Goal: Task Accomplishment & Management: Manage account settings

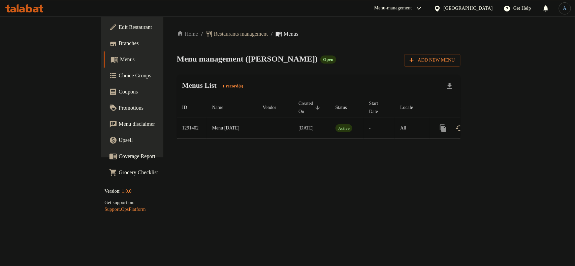
click at [496, 125] on icon "enhanced table" at bounding box center [492, 128] width 8 height 8
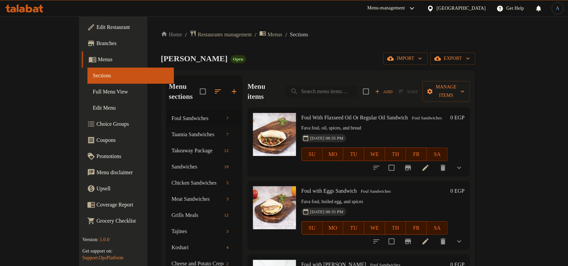
click at [358, 86] on input "search" at bounding box center [321, 92] width 73 height 12
paste input "عصير جوافه"
type input "عصير جوافه"
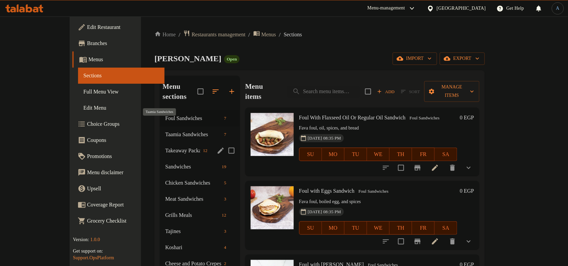
scroll to position [98, 0]
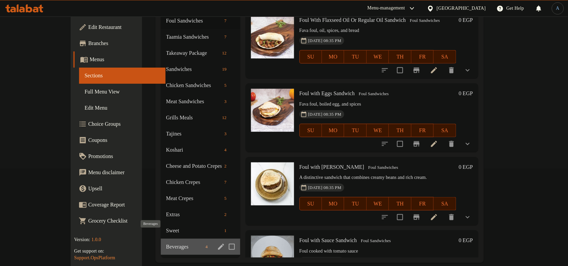
click at [166, 243] on span "Beverages" at bounding box center [184, 247] width 37 height 8
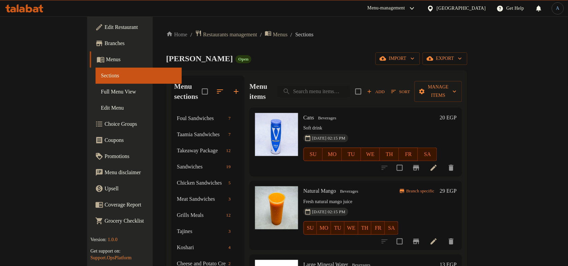
click at [350, 86] on input "search" at bounding box center [313, 92] width 73 height 12
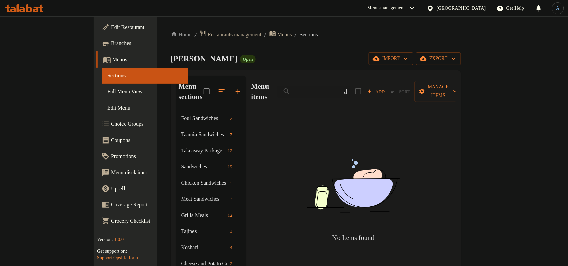
type input "["
click at [369, 93] on div "Menu items جواف Add Sort Manage items" at bounding box center [354, 92] width 204 height 32
click at [350, 86] on input "جواف" at bounding box center [313, 92] width 73 height 12
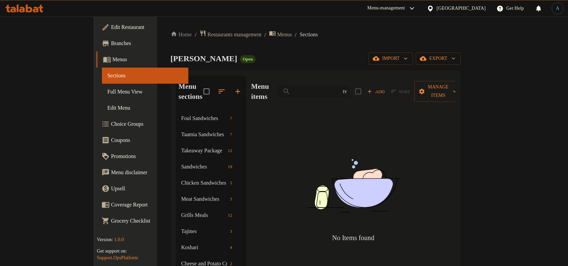
type input "t"
type input "ف"
type input "صوبي"
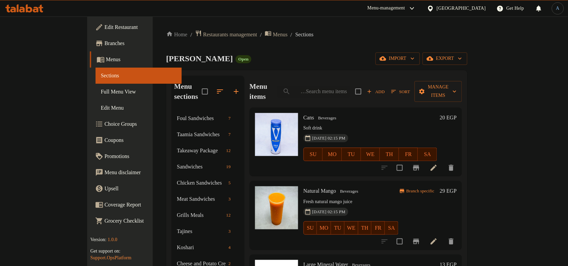
click at [361, 198] on p "Fresh natural mango juice" at bounding box center [351, 202] width 95 height 8
click at [345, 60] on div "Awlad Al-Shaal Open import export" at bounding box center [317, 59] width 302 height 12
click at [438, 238] on icon at bounding box center [434, 242] width 8 height 8
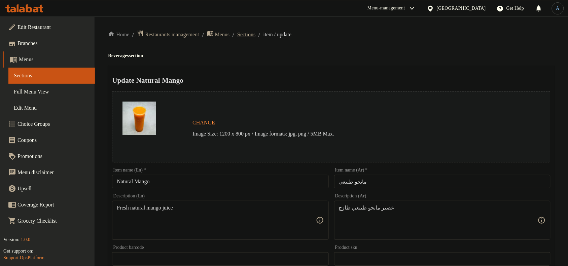
click at [256, 31] on span "Sections" at bounding box center [246, 35] width 18 height 8
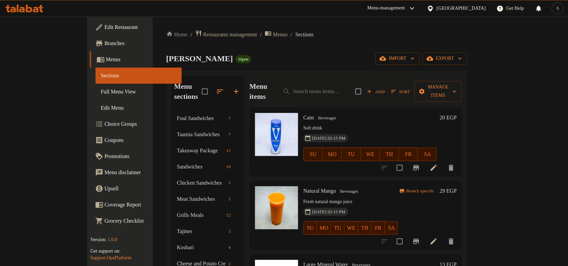
click at [420, 239] on icon "Branch-specific-item" at bounding box center [416, 241] width 6 height 5
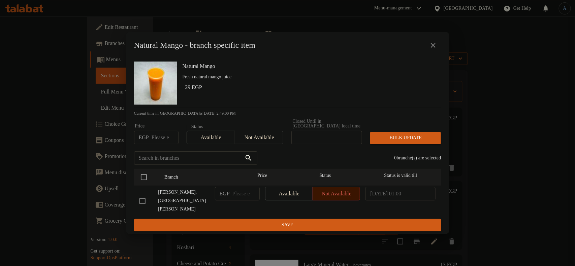
click at [435, 49] on icon "close" at bounding box center [433, 45] width 8 height 8
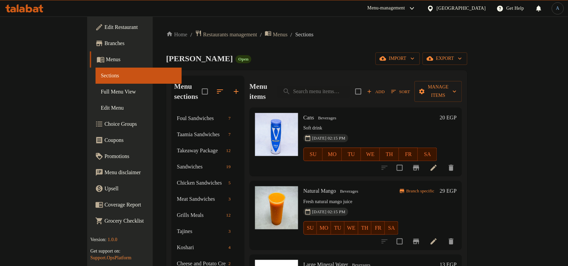
click at [331, 64] on div "Awlad Al-Shaal Open import export" at bounding box center [317, 59] width 302 height 12
click at [354, 80] on div "Menu items Add Sort Manage items" at bounding box center [356, 92] width 213 height 32
click at [350, 86] on input "search" at bounding box center [313, 92] width 73 height 12
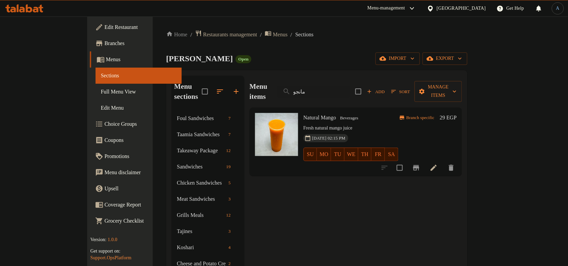
type input "مانجو"
click at [336, 86] on input "مانجو" at bounding box center [313, 92] width 73 height 12
click at [302, 62] on div "Awlad Al-Shaal Open import export" at bounding box center [317, 59] width 302 height 12
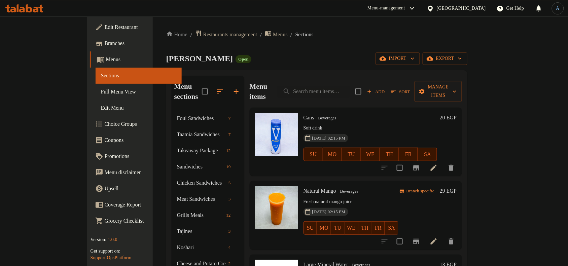
click at [304, 58] on div "Awlad Al-Shaal Open import export" at bounding box center [317, 59] width 302 height 12
click at [386, 205] on div "28-05-2025 02:15 PM SU MO TU WE TH FR SA" at bounding box center [351, 223] width 100 height 36
click at [438, 238] on icon at bounding box center [434, 242] width 8 height 8
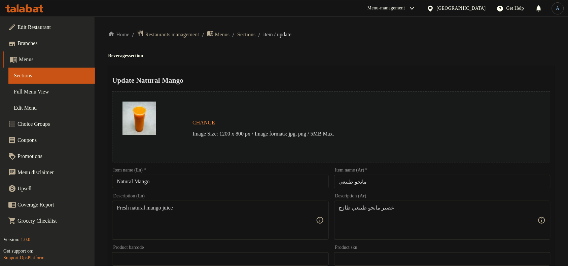
click at [386, 183] on input "مانجو طبيعي" at bounding box center [442, 181] width 216 height 13
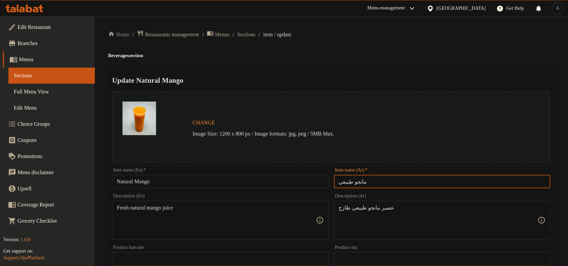
paste input "عصير مانجا"
type input "عصير مانجا"
click at [385, 69] on div "Update Natural Mango Change Image Size: 1200 x 800 px / Image formats: jpg, png…" at bounding box center [331, 267] width 447 height 402
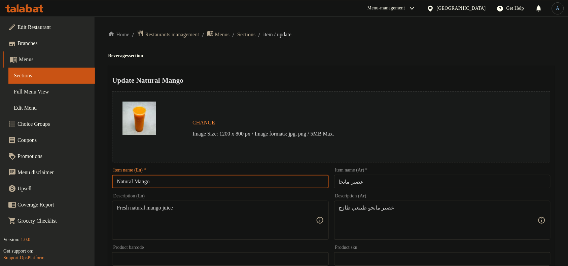
click at [198, 188] on input "Natural Mango" at bounding box center [220, 181] width 216 height 13
paste input "Mango Juice"
type input "Mango Juice"
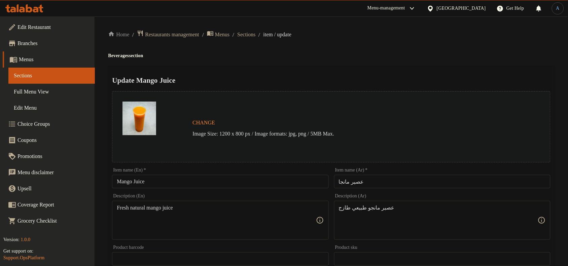
click at [318, 63] on div "Home / Restaurants management / Menus / Sections / item / update Beverages sect…" at bounding box center [331, 251] width 447 height 442
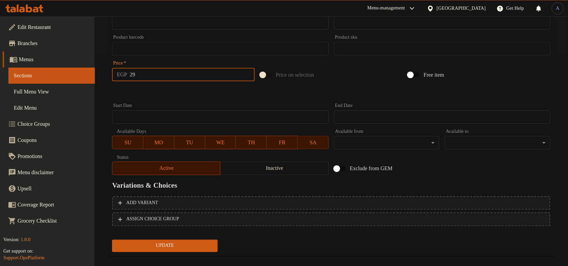
click at [168, 71] on input "29" at bounding box center [192, 74] width 125 height 13
type input "20"
click at [112, 240] on button "Update" at bounding box center [165, 246] width 106 height 12
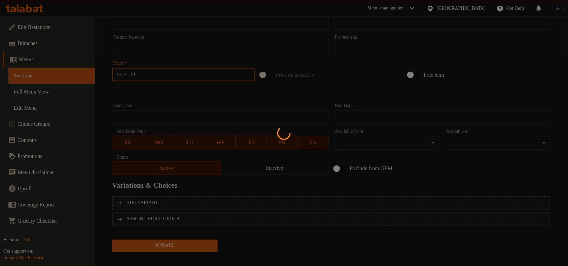
click at [174, 85] on div at bounding box center [284, 133] width 568 height 266
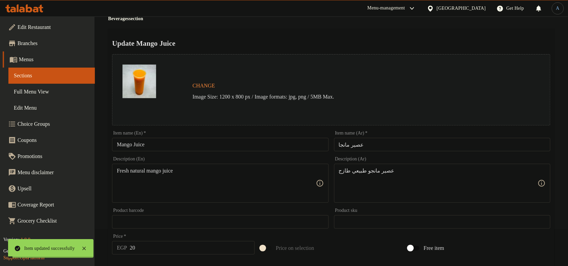
scroll to position [0, 0]
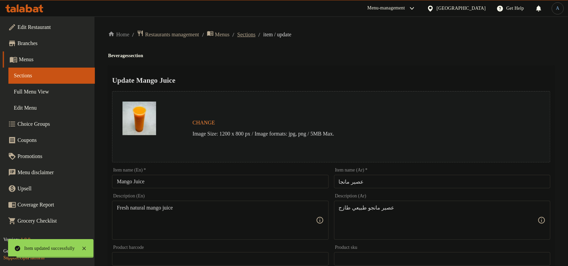
click at [256, 36] on span "Sections" at bounding box center [246, 35] width 18 height 8
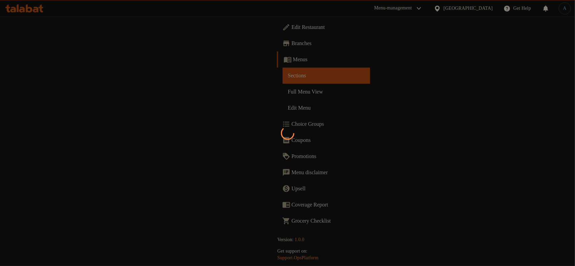
click at [323, 108] on div at bounding box center [287, 133] width 575 height 266
click at [255, 139] on div at bounding box center [287, 133] width 575 height 266
click at [219, 196] on div at bounding box center [287, 133] width 575 height 266
click at [28, 58] on div at bounding box center [287, 133] width 575 height 266
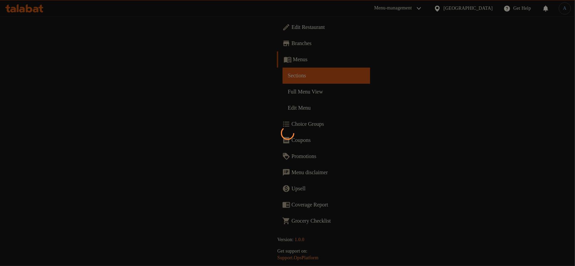
click at [28, 58] on div at bounding box center [287, 133] width 575 height 266
click at [294, 140] on div at bounding box center [287, 133] width 575 height 266
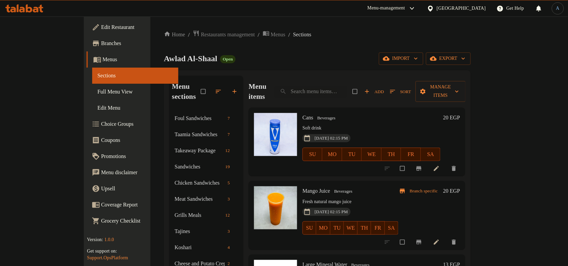
click at [300, 113] on div "Cans Beverages Soft drink 28-05-2025 02:15 PM SU MO TU WE TH FR SA" at bounding box center [371, 141] width 143 height 63
click at [98, 95] on span "Full Menu View" at bounding box center [136, 92] width 76 height 8
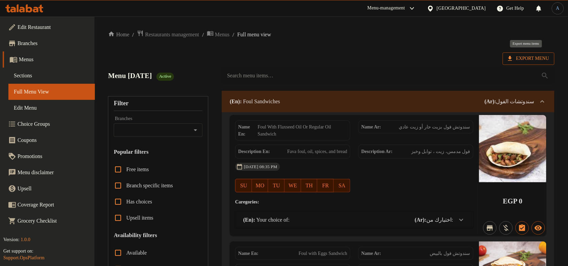
click at [526, 58] on span "Export Menu" at bounding box center [528, 59] width 41 height 8
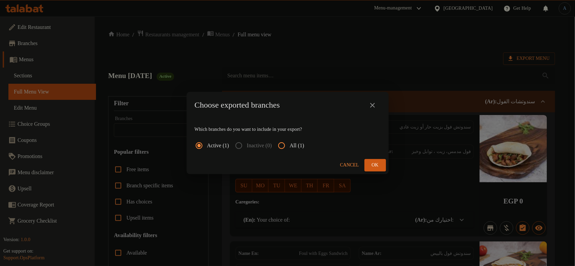
click at [298, 145] on span "All (1)" at bounding box center [297, 146] width 14 height 8
click at [290, 145] on input "All (1)" at bounding box center [281, 146] width 16 height 16
radio input "true"
click at [377, 169] on span "Ok" at bounding box center [375, 165] width 11 height 8
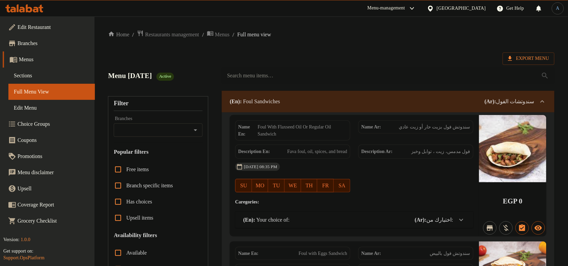
click at [40, 74] on span "Sections" at bounding box center [52, 76] width 76 height 8
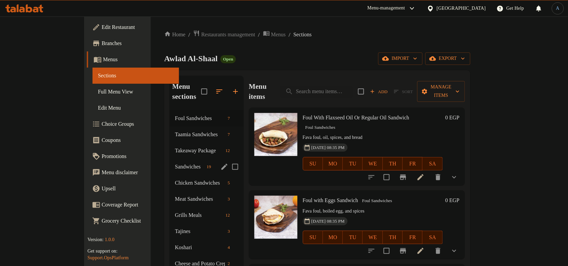
scroll to position [98, 0]
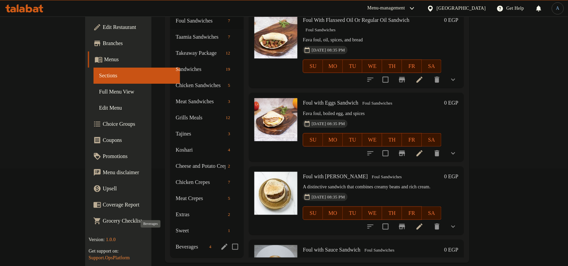
click at [176, 243] on span "Beverages" at bounding box center [191, 247] width 31 height 8
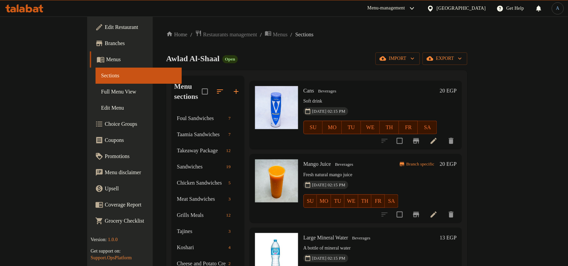
scroll to position [41, 0]
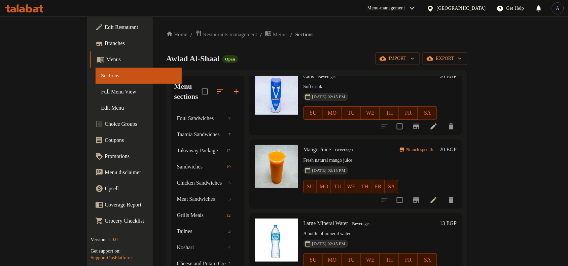
click at [438, 196] on icon at bounding box center [434, 200] width 8 height 8
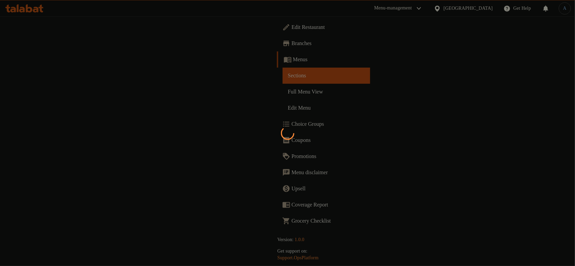
click at [273, 110] on div at bounding box center [287, 133] width 575 height 266
click at [265, 93] on div at bounding box center [287, 133] width 575 height 266
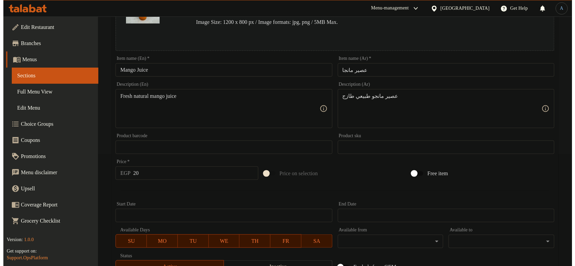
scroll to position [218, 0]
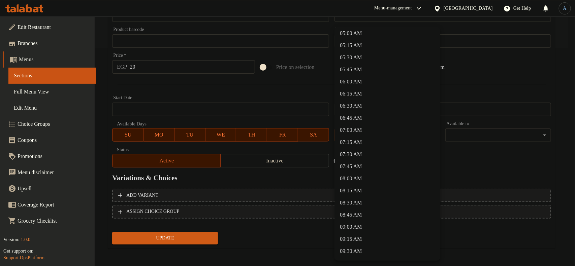
scroll to position [253, 0]
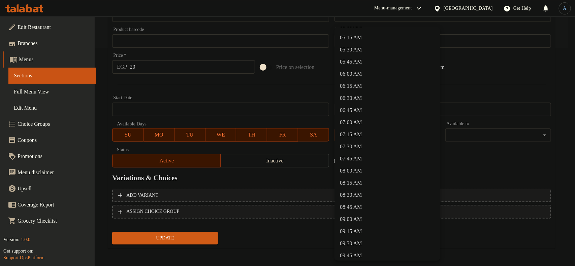
click at [355, 196] on li "08:30 AM" at bounding box center [387, 195] width 106 height 12
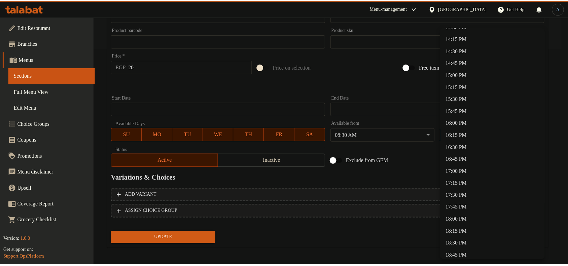
scroll to position [673, 0]
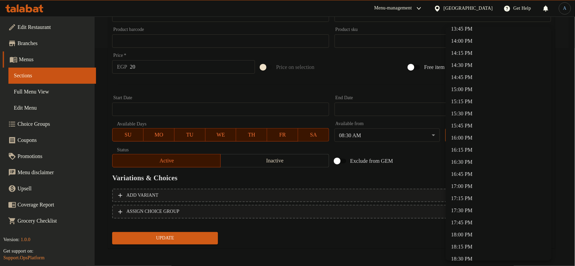
click at [463, 39] on li "14:00 PM" at bounding box center [498, 41] width 106 height 12
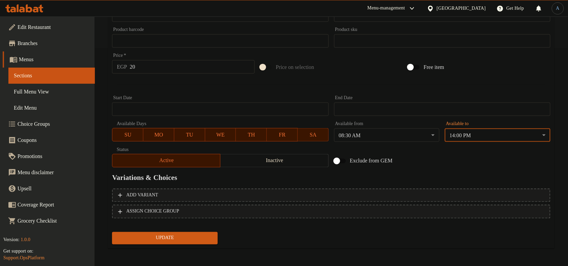
click at [364, 87] on div at bounding box center [331, 84] width 444 height 16
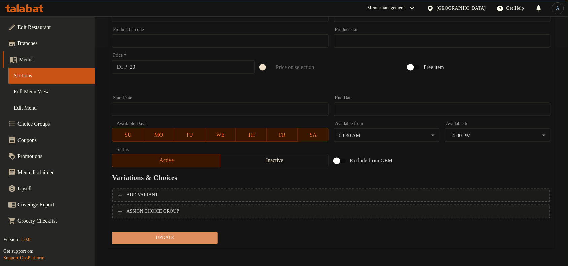
click at [189, 235] on span "Update" at bounding box center [165, 238] width 95 height 8
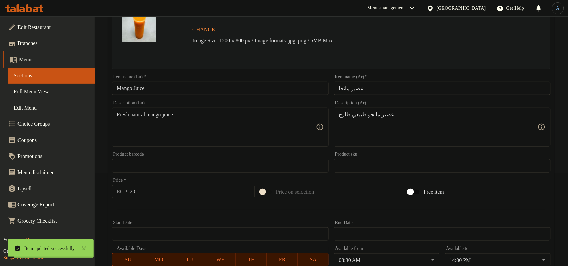
scroll to position [0, 0]
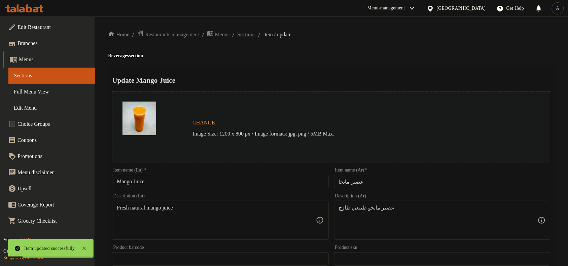
click at [256, 32] on span "Sections" at bounding box center [246, 35] width 18 height 8
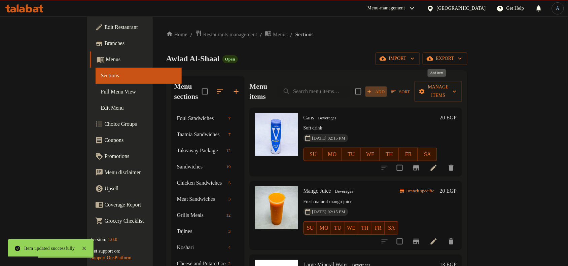
click at [386, 88] on span "Add" at bounding box center [376, 92] width 18 height 8
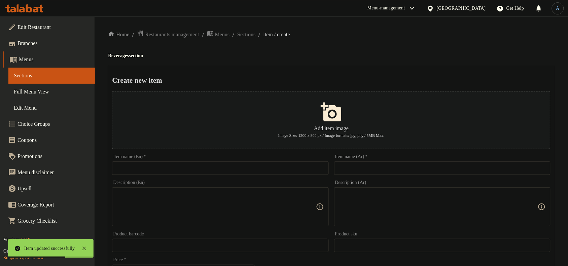
click at [370, 171] on input "text" at bounding box center [442, 168] width 216 height 13
paste input "عصير جوافه"
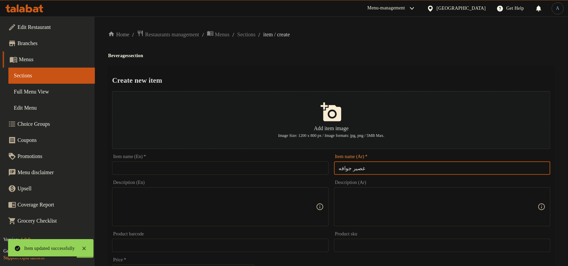
type input "عصير جوافه"
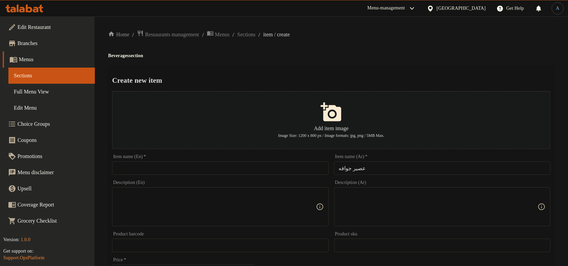
click at [246, 169] on input "text" at bounding box center [220, 168] width 216 height 13
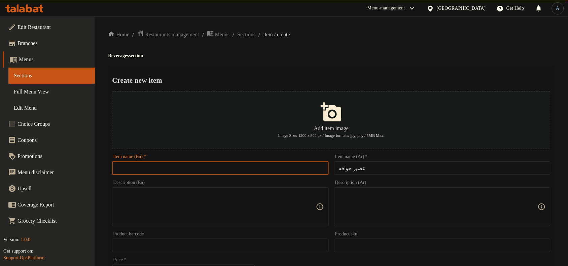
paste input "Guava Juice"
type input "Guava Juice"
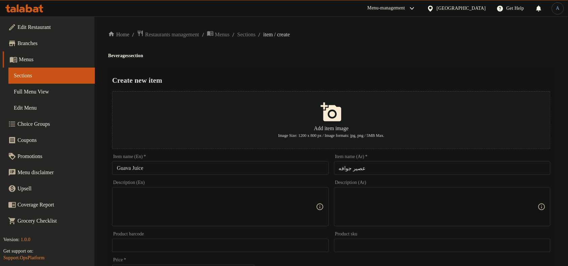
click at [347, 60] on div "Home / Restaurants management / Menus / Sections / item / create Beverages sect…" at bounding box center [331, 244] width 447 height 429
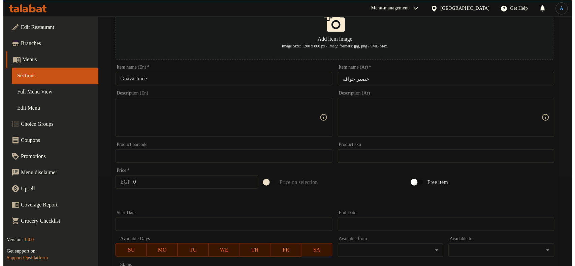
scroll to position [168, 0]
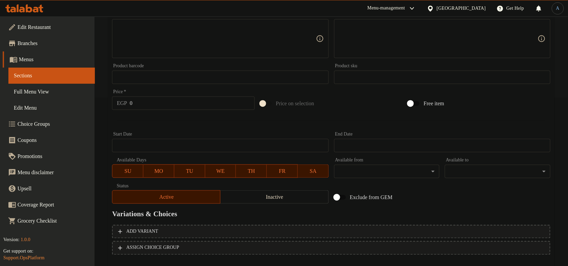
click at [172, 104] on input "0" at bounding box center [192, 103] width 125 height 13
type input "20"
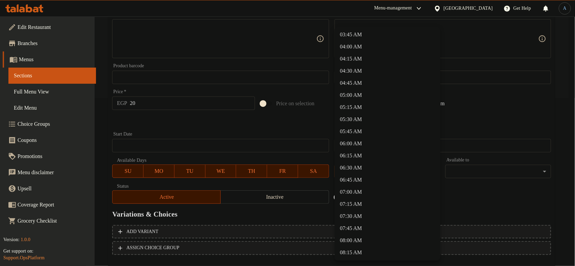
scroll to position [295, 0]
click at [355, 150] on li "08:30 AM" at bounding box center [387, 153] width 106 height 12
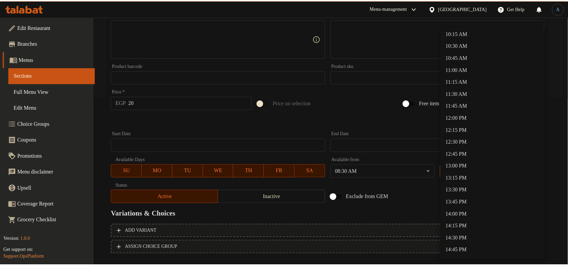
scroll to position [547, 0]
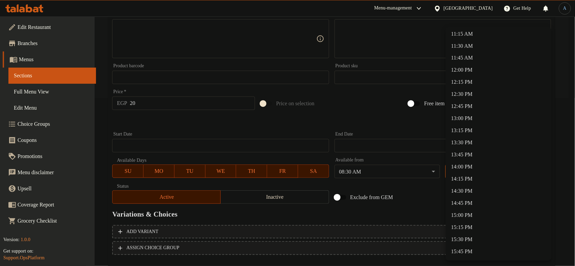
click at [464, 167] on li "14:00 PM" at bounding box center [498, 167] width 106 height 12
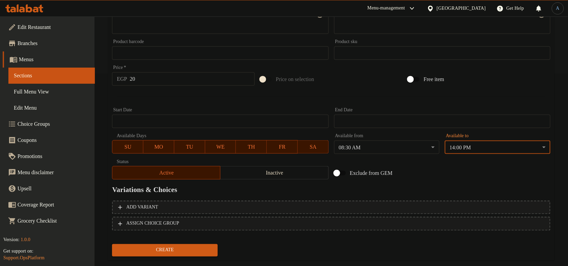
scroll to position [205, 0]
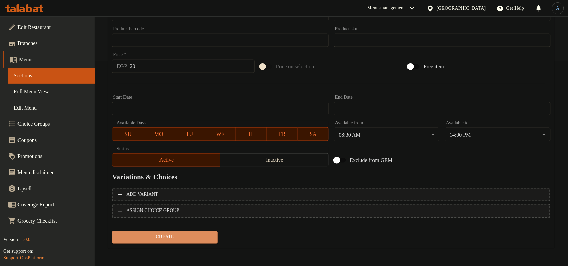
click at [173, 234] on span "Create" at bounding box center [165, 238] width 95 height 8
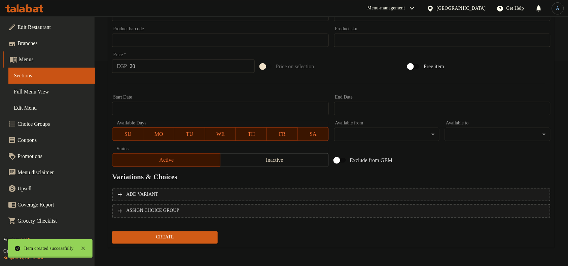
type input "0"
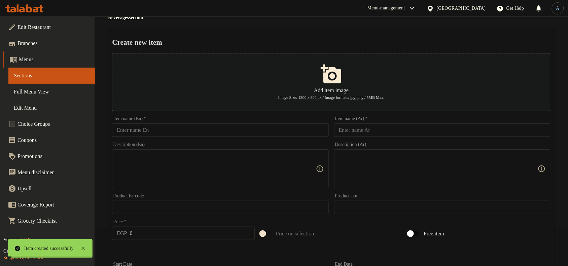
scroll to position [0, 0]
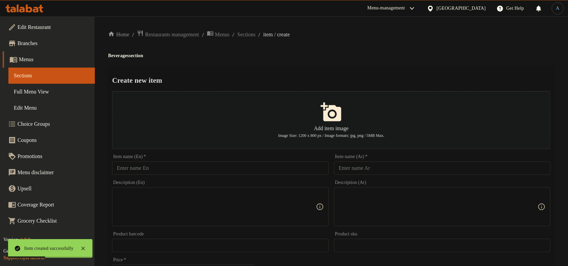
click at [327, 159] on div "Item name (En)   * Item name (En) *" at bounding box center [220, 165] width 216 height 21
click at [366, 176] on div "Item name (Ar)   * Item name (Ar) *" at bounding box center [443, 165] width 222 height 26
click at [365, 172] on input "text" at bounding box center [442, 168] width 216 height 13
paste input "عصير فراوله"
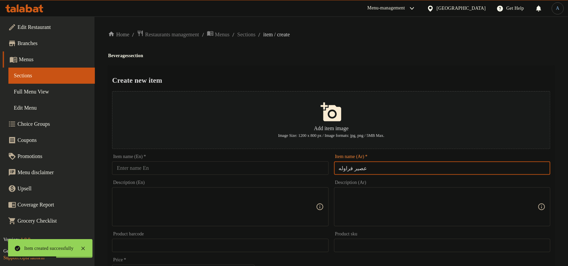
type input "عصير فراوله"
click at [374, 64] on div "Home / Restaurants management / Menus / Sections / item / create Beverages sect…" at bounding box center [331, 244] width 447 height 429
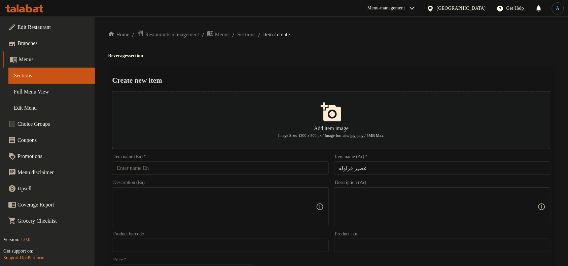
click at [290, 174] on input "text" at bounding box center [220, 168] width 216 height 13
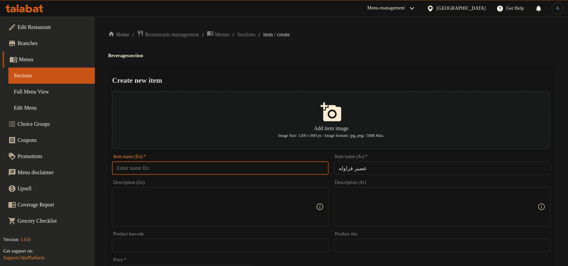
paste input "Strawberry Juice"
type input "Strawberry Juice"
click at [378, 77] on h2 "Create new item" at bounding box center [331, 80] width 439 height 10
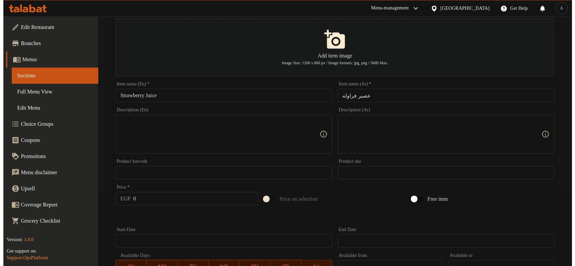
scroll to position [168, 0]
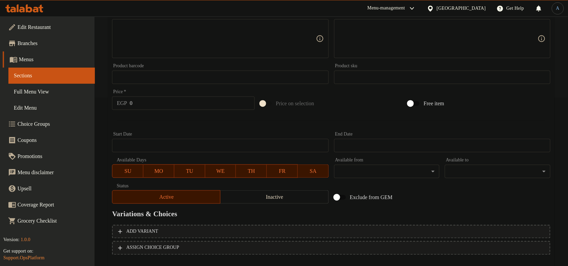
click at [169, 99] on input "0" at bounding box center [192, 103] width 125 height 13
type input "20"
click at [189, 123] on div at bounding box center [331, 121] width 444 height 16
click at [377, 181] on div "Available from ​ ​" at bounding box center [387, 168] width 111 height 26
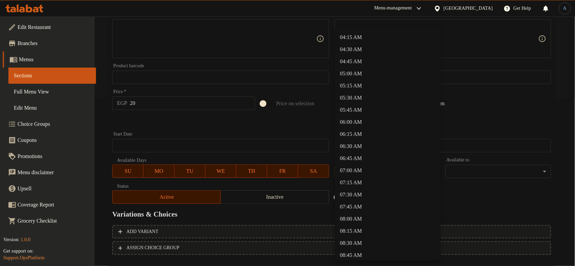
scroll to position [253, 0]
click at [359, 191] on li "08:30 AM" at bounding box center [387, 195] width 106 height 12
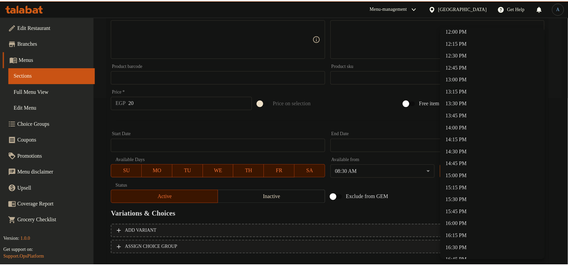
scroll to position [589, 0]
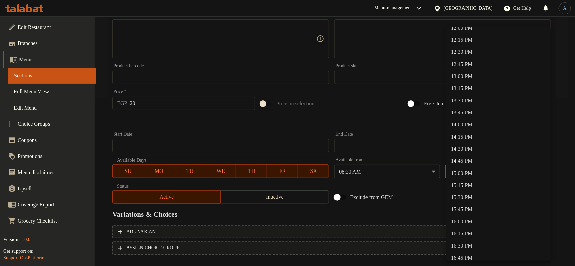
click at [465, 123] on li "14:00 PM" at bounding box center [498, 125] width 106 height 12
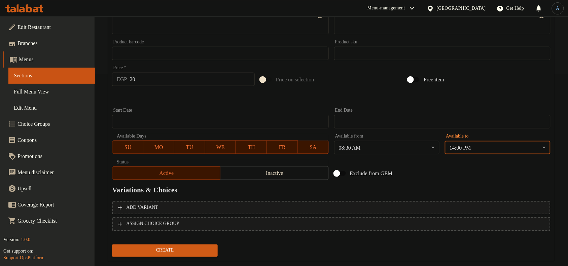
scroll to position [205, 0]
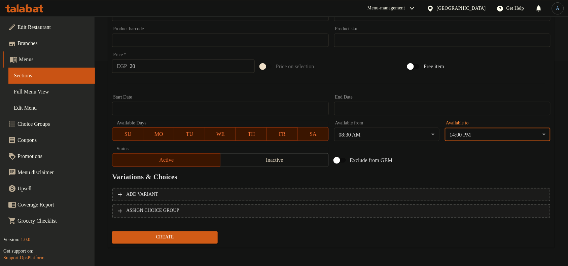
click at [194, 241] on span "Create" at bounding box center [165, 238] width 95 height 8
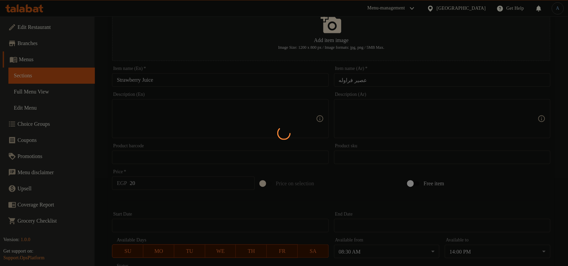
scroll to position [0, 0]
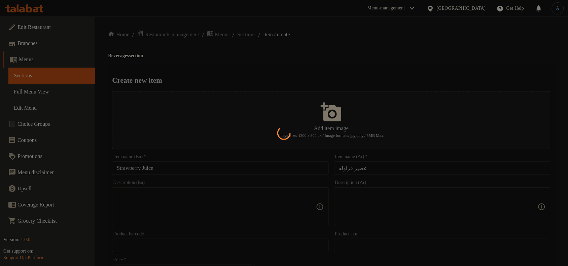
type input "0"
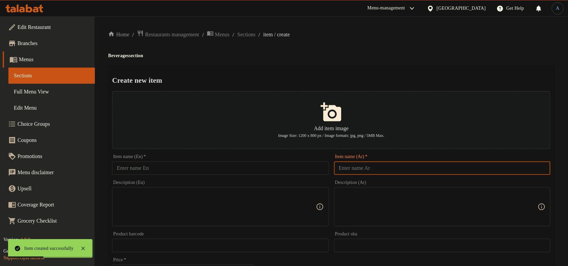
click at [371, 170] on input "text" at bounding box center [442, 168] width 216 height 13
paste input "عصير صوبيا"
type input "عصير صوبيا"
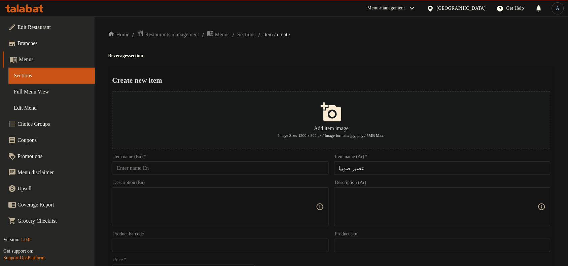
click at [268, 165] on input "text" at bounding box center [220, 168] width 216 height 13
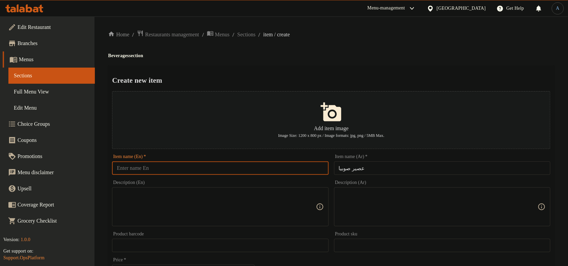
paste input "Sobia Juice"
click at [343, 170] on input "عصير صوبيا" at bounding box center [442, 168] width 216 height 13
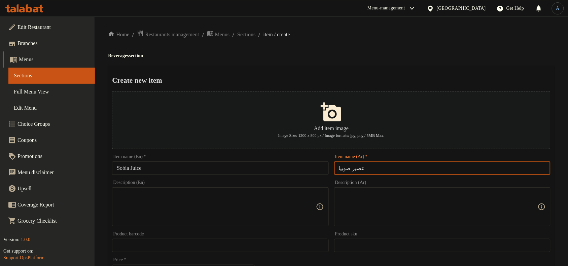
click at [343, 170] on input "عصير صوبيا" at bounding box center [442, 168] width 216 height 13
click at [122, 169] on input "Sobia Juice" at bounding box center [220, 168] width 216 height 13
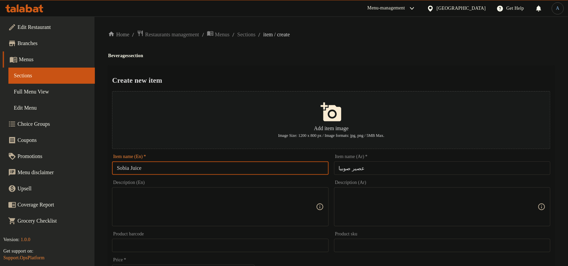
click at [122, 169] on input "Sobia Juice" at bounding box center [220, 168] width 216 height 13
paste input "text"
type input "Sobia Juice"
click at [293, 62] on div "Home / Restaurants management / Menus / Sections / item / create Beverages sect…" at bounding box center [331, 244] width 447 height 429
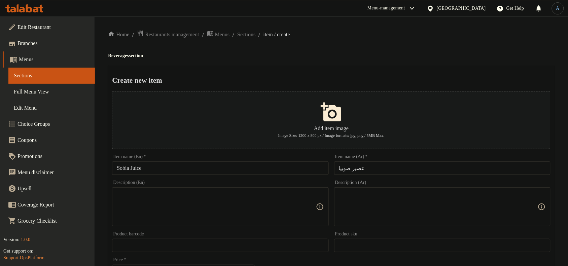
scroll to position [126, 0]
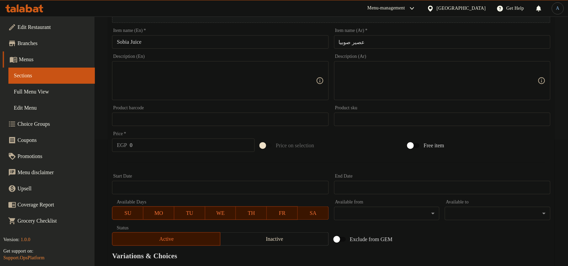
click at [178, 147] on input "0" at bounding box center [192, 145] width 125 height 13
click at [168, 145] on input "0" at bounding box center [192, 145] width 125 height 13
type input "15"
click at [388, 149] on div "Price on selection" at bounding box center [332, 146] width 148 height 18
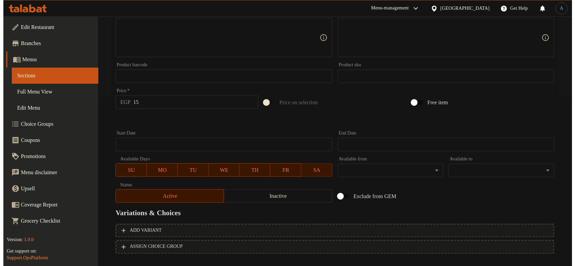
scroll to position [205, 0]
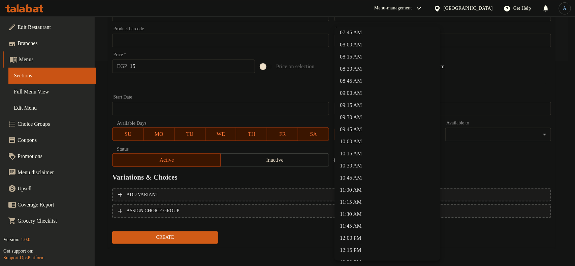
scroll to position [337, 0]
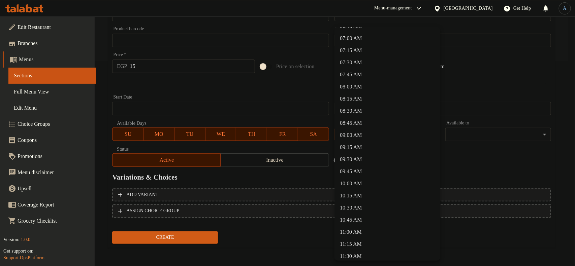
click at [356, 108] on li "08:30 AM" at bounding box center [387, 111] width 106 height 12
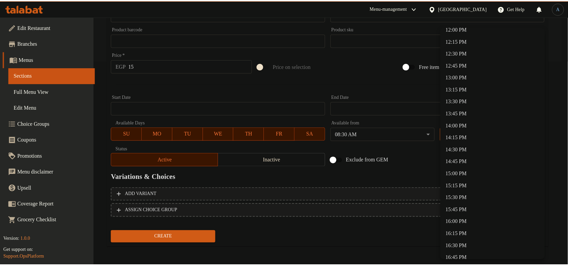
scroll to position [589, 0]
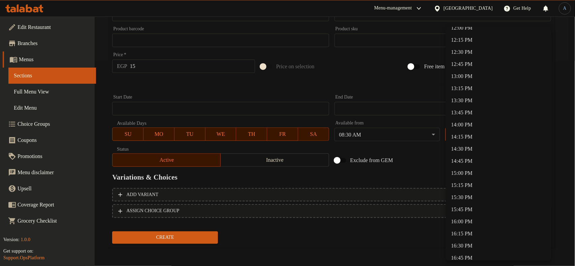
click at [464, 124] on li "14:00 PM" at bounding box center [498, 125] width 106 height 12
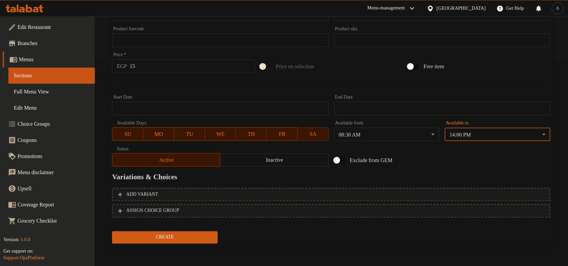
click at [418, 161] on div "Exclude from GEM" at bounding box center [406, 161] width 148 height 18
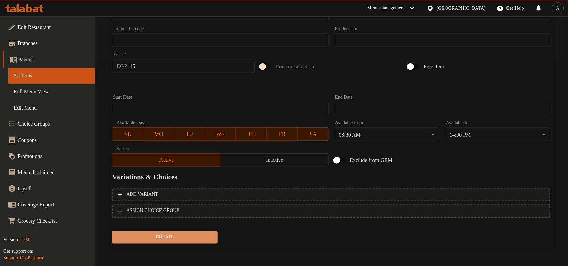
click at [193, 241] on span "Create" at bounding box center [165, 238] width 95 height 8
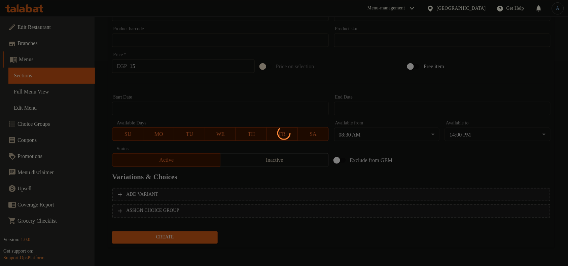
type input "0"
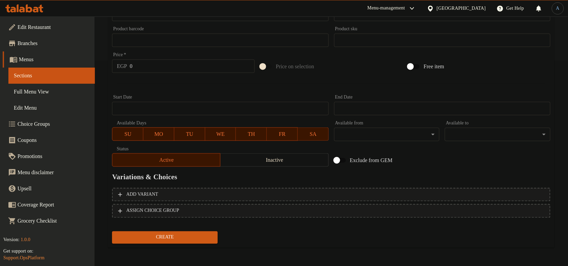
scroll to position [0, 0]
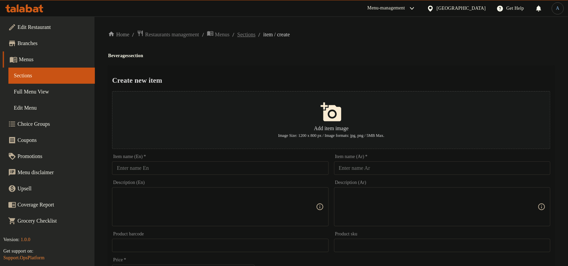
click at [256, 31] on span "Sections" at bounding box center [246, 35] width 18 height 8
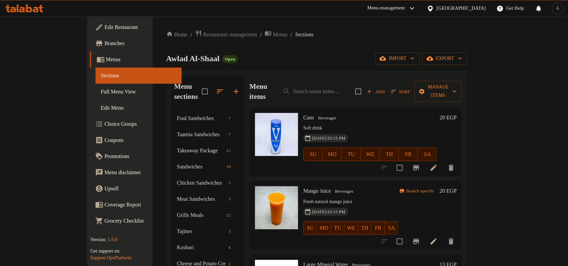
click at [265, 51] on div "Home / Restaurants management / Menus / Sections Awlad Al-Shaal Open import exp…" at bounding box center [317, 195] width 302 height 331
click at [289, 39] on div "Home / Restaurants management / Menus / Sections Awlad Al-Shaal Open import exp…" at bounding box center [317, 195] width 302 height 331
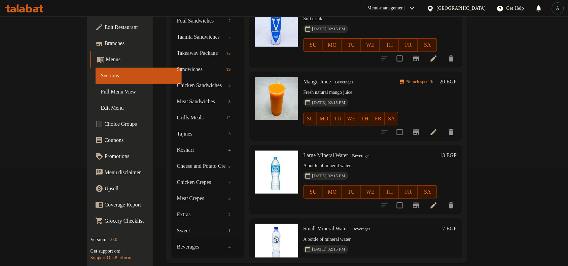
scroll to position [41, 0]
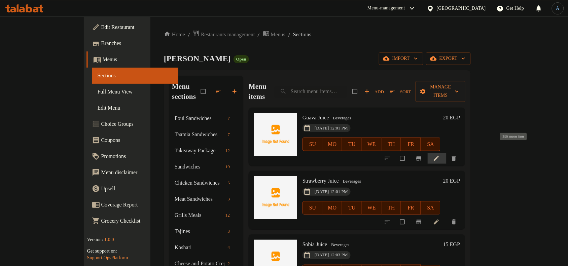
click at [440, 155] on icon at bounding box center [436, 158] width 7 height 7
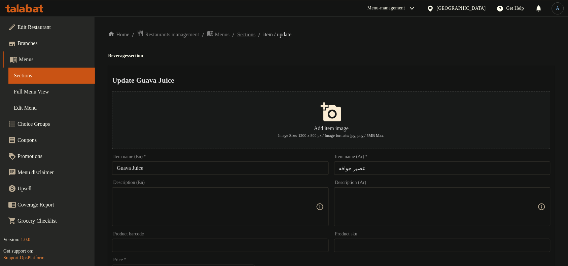
click at [256, 35] on span "Sections" at bounding box center [246, 35] width 18 height 8
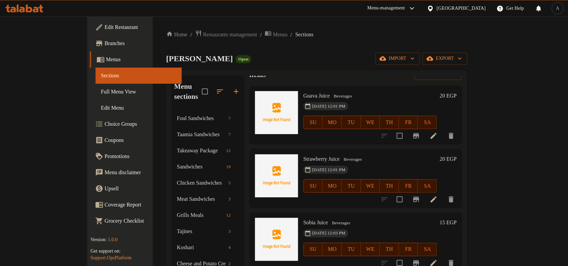
scroll to position [42, 0]
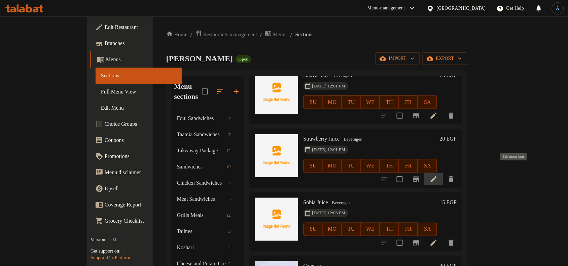
click at [438, 175] on icon at bounding box center [434, 179] width 8 height 8
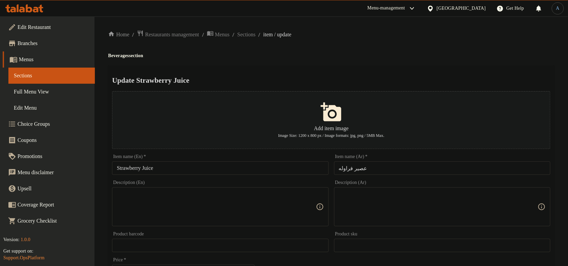
click at [254, 39] on ol "Home / Restaurants management / Menus / Sections / item / update" at bounding box center [331, 34] width 447 height 9
click at [256, 33] on span "Sections" at bounding box center [246, 35] width 18 height 8
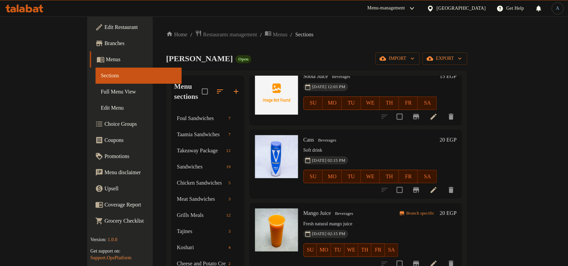
scroll to position [126, 0]
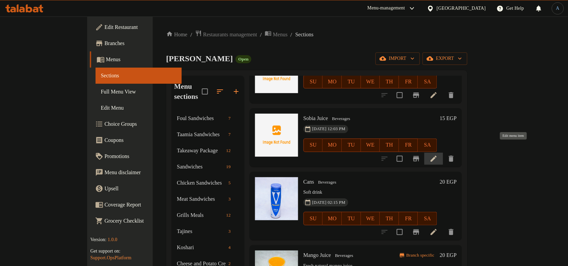
click at [438, 155] on icon at bounding box center [434, 159] width 8 height 8
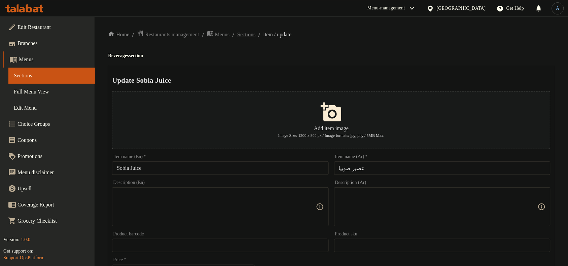
click at [251, 36] on span "Sections" at bounding box center [246, 35] width 18 height 8
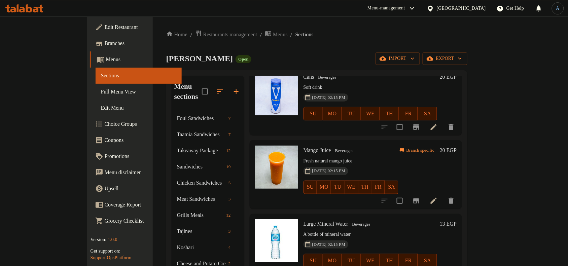
scroll to position [232, 0]
click at [438, 197] on icon at bounding box center [434, 201] width 8 height 8
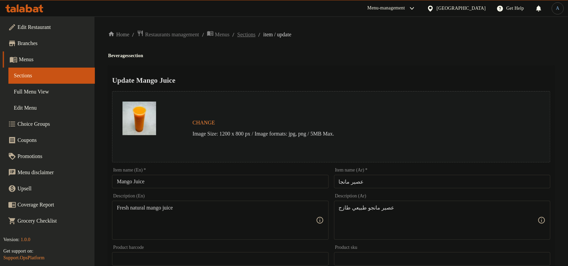
click at [256, 33] on span "Sections" at bounding box center [246, 35] width 18 height 8
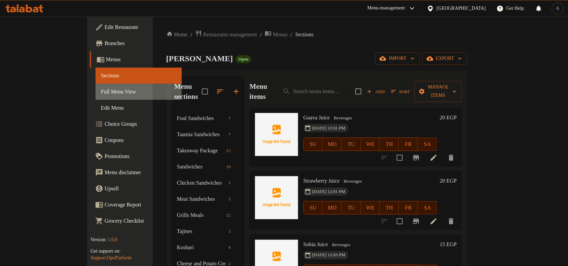
click at [101, 92] on span "Full Menu View" at bounding box center [139, 92] width 76 height 8
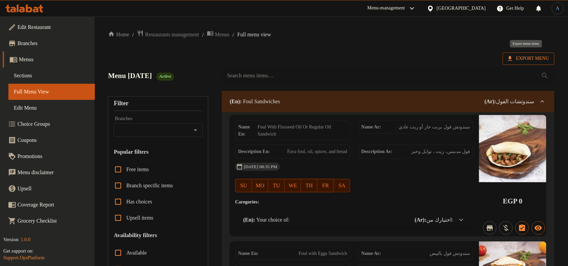
click at [531, 60] on span "Export Menu" at bounding box center [528, 59] width 41 height 8
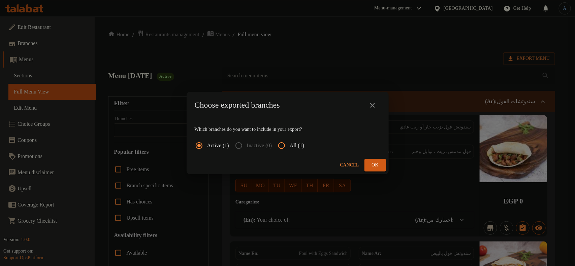
click at [290, 146] on input "All (1)" at bounding box center [281, 146] width 16 height 16
radio input "true"
click at [379, 166] on span "Ok" at bounding box center [375, 165] width 11 height 8
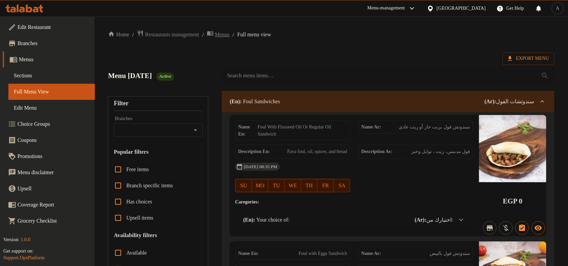
click at [230, 34] on span "Menus" at bounding box center [222, 35] width 15 height 8
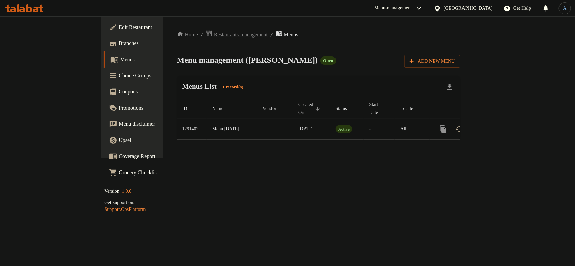
click at [214, 37] on span "Restaurants management" at bounding box center [241, 35] width 54 height 8
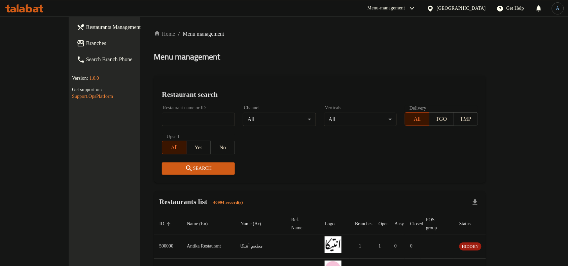
click at [492, 3] on div "Get Help" at bounding box center [511, 8] width 38 height 16
click at [434, 11] on icon at bounding box center [430, 8] width 7 height 7
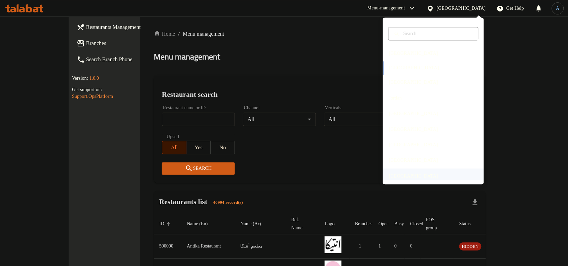
click at [402, 173] on div "[GEOGRAPHIC_DATA]" at bounding box center [413, 176] width 49 height 7
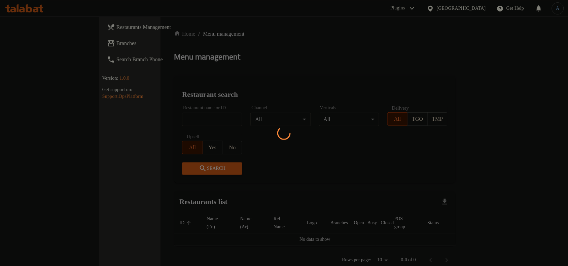
click at [290, 62] on div at bounding box center [284, 133] width 568 height 266
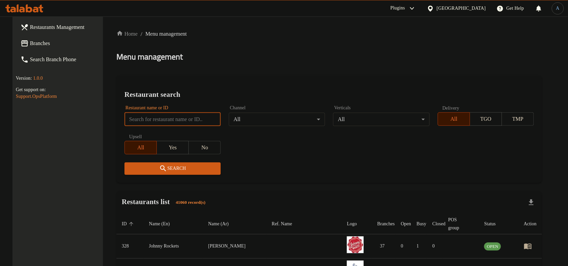
click at [181, 115] on input "search" at bounding box center [173, 119] width 96 height 13
paste input "707786"
type input "707786"
click button "Search" at bounding box center [173, 169] width 96 height 12
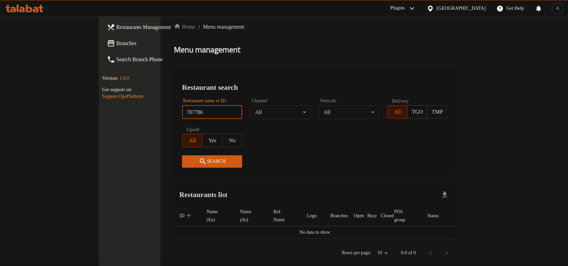
scroll to position [9, 0]
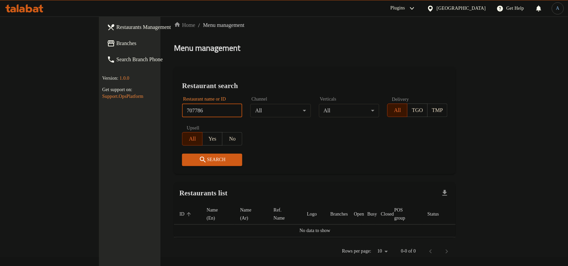
click at [102, 38] on link "Branches" at bounding box center [148, 43] width 92 height 16
